Goal: Task Accomplishment & Management: Use online tool/utility

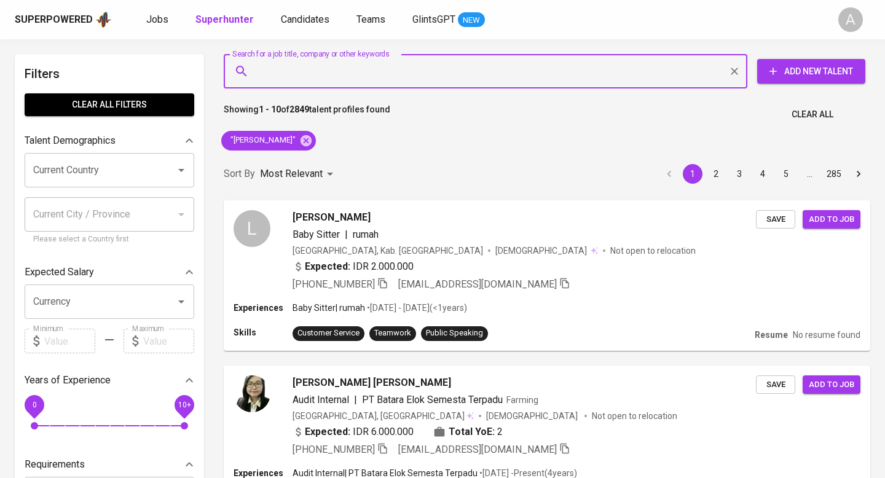
click at [825, 107] on span "Clear All" at bounding box center [813, 114] width 42 height 15
click at [439, 78] on input "Search for a job title, company or other keywords" at bounding box center [489, 71] width 470 height 23
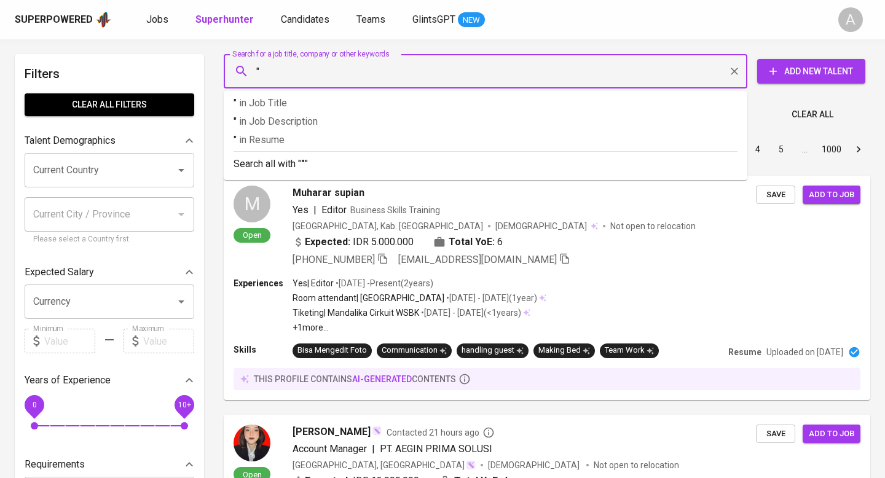
paste input "[PERSON_NAME]"
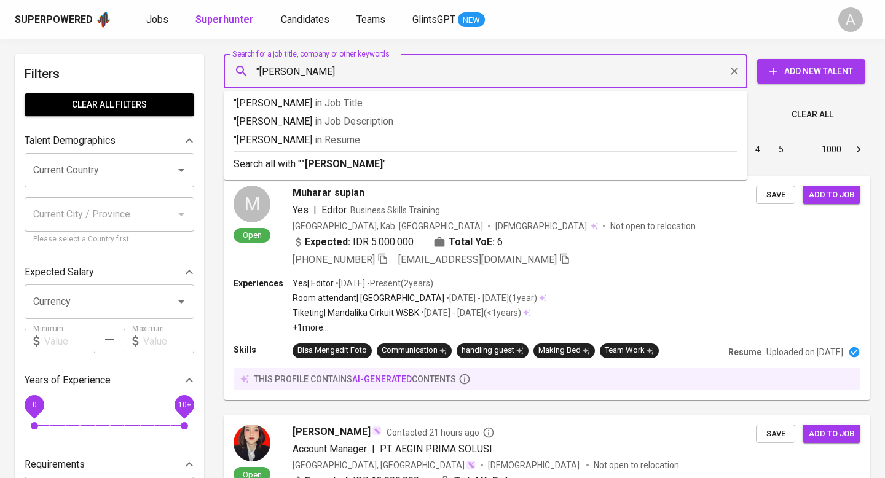
type input ""[PERSON_NAME]""
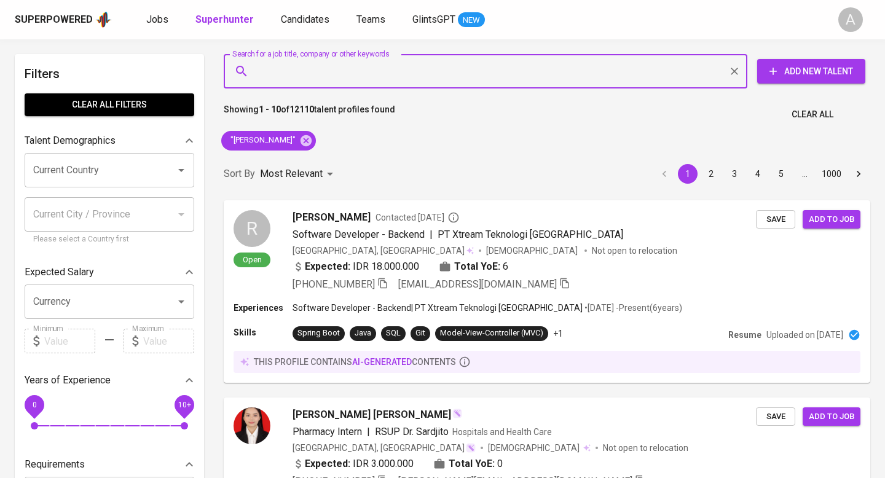
click at [817, 114] on span "Clear All" at bounding box center [813, 114] width 42 height 15
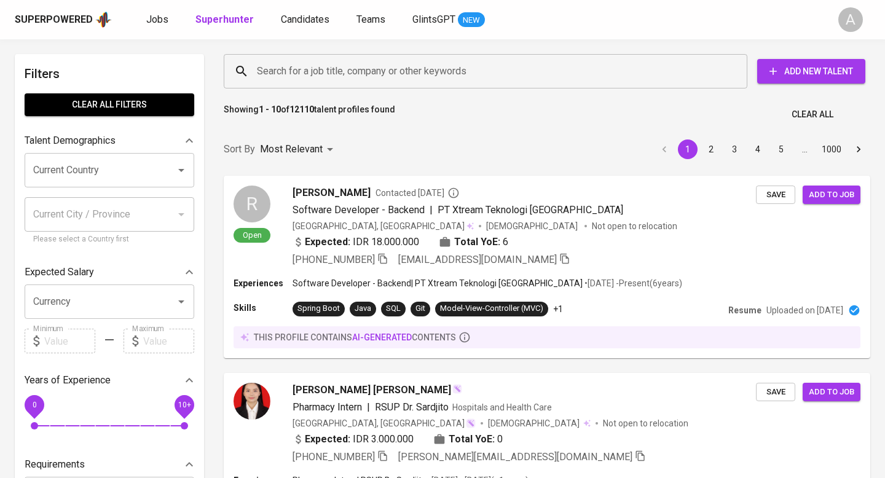
click at [433, 70] on input "Search for a job title, company or other keywords" at bounding box center [489, 71] width 470 height 23
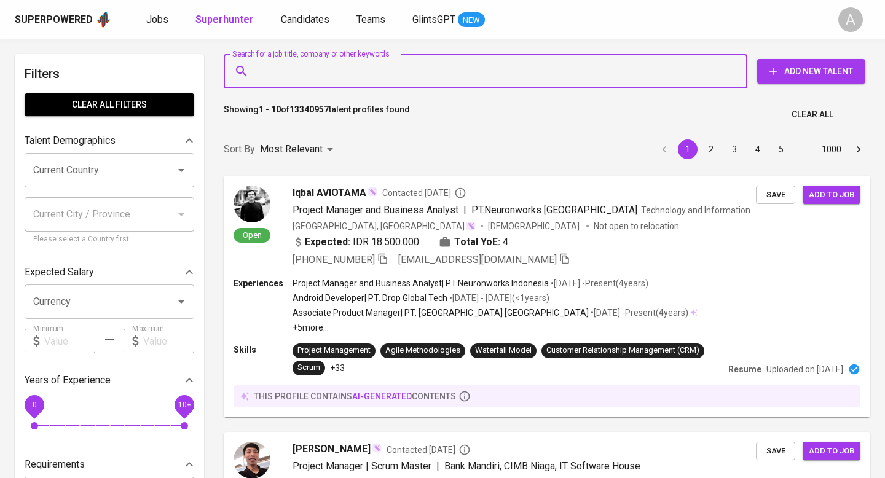
paste input "[EMAIL_ADDRESS][DOMAIN_NAME]"
type input "[EMAIL_ADDRESS][DOMAIN_NAME]"
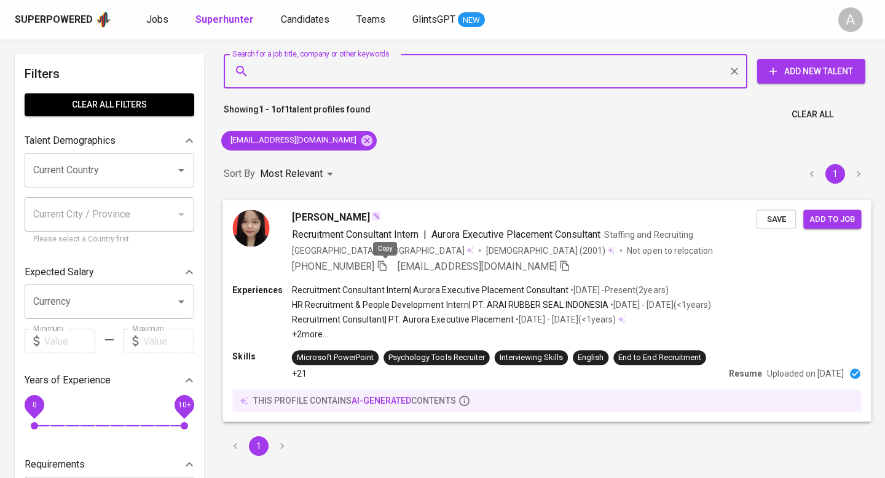
click at [383, 266] on icon "button" at bounding box center [382, 266] width 9 height 10
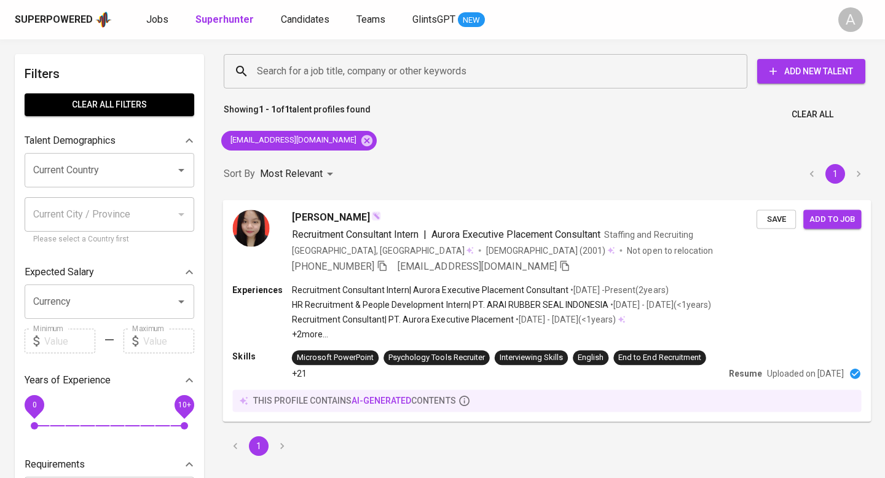
click at [818, 115] on span "Clear All" at bounding box center [813, 114] width 42 height 15
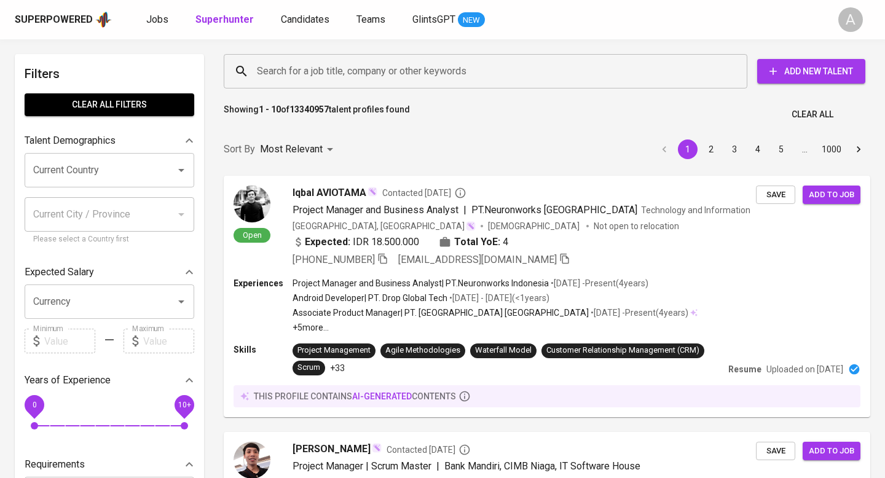
click at [467, 64] on input "Search for a job title, company or other keywords" at bounding box center [489, 71] width 470 height 23
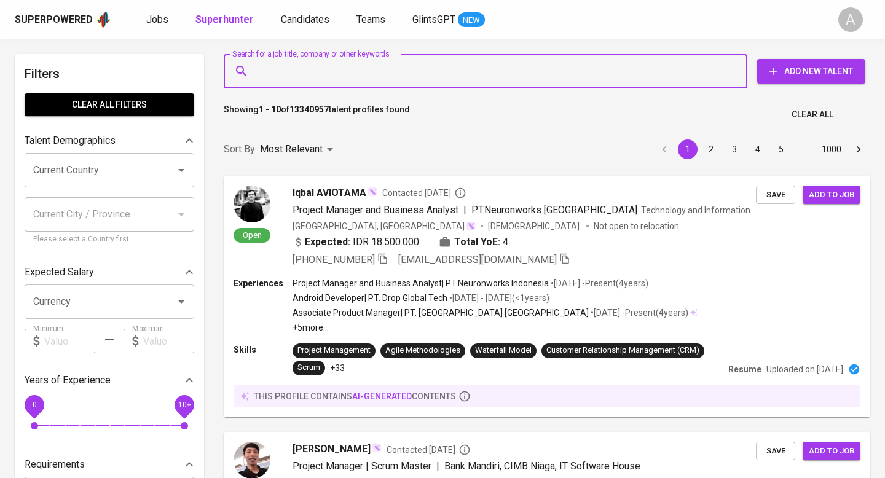
paste input "Putri [PERSON_NAME]"
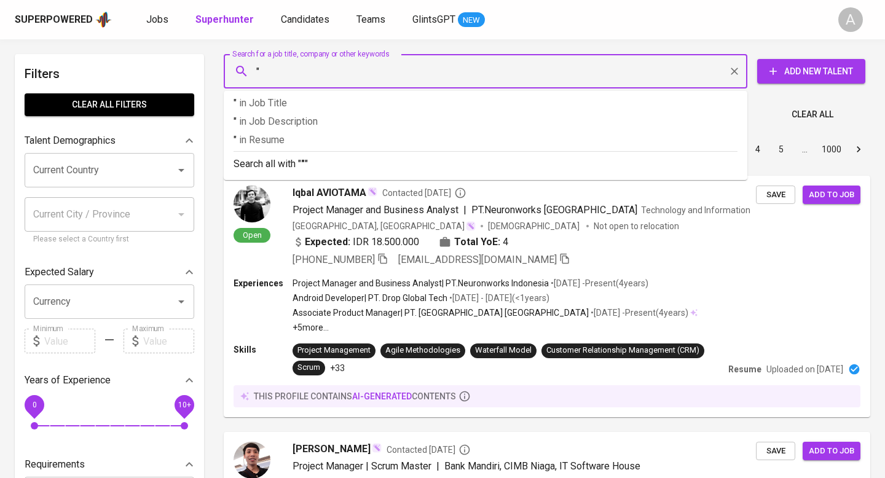
paste input "Putri [PERSON_NAME]"
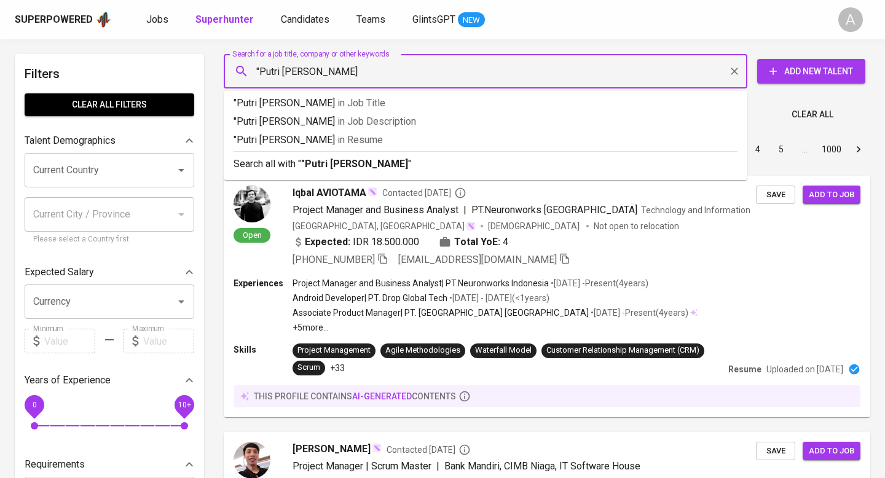
type input ""Putri [PERSON_NAME]""
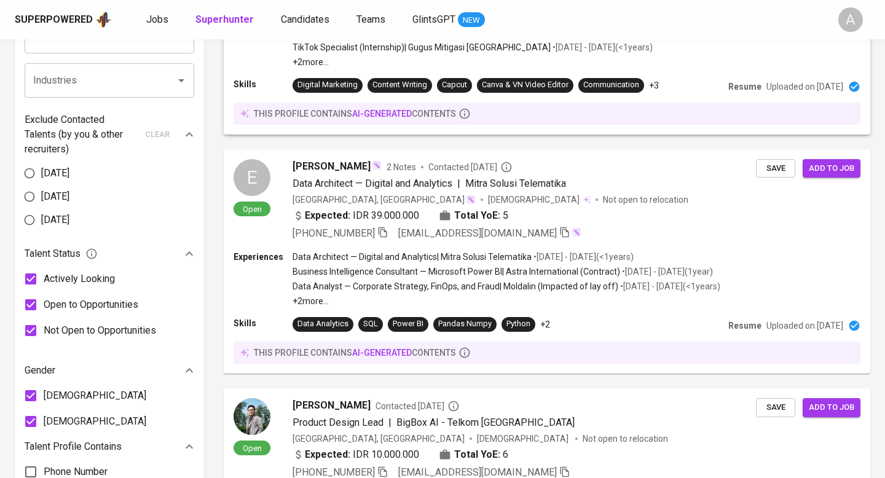
scroll to position [546, 0]
